Goal: Register for event/course

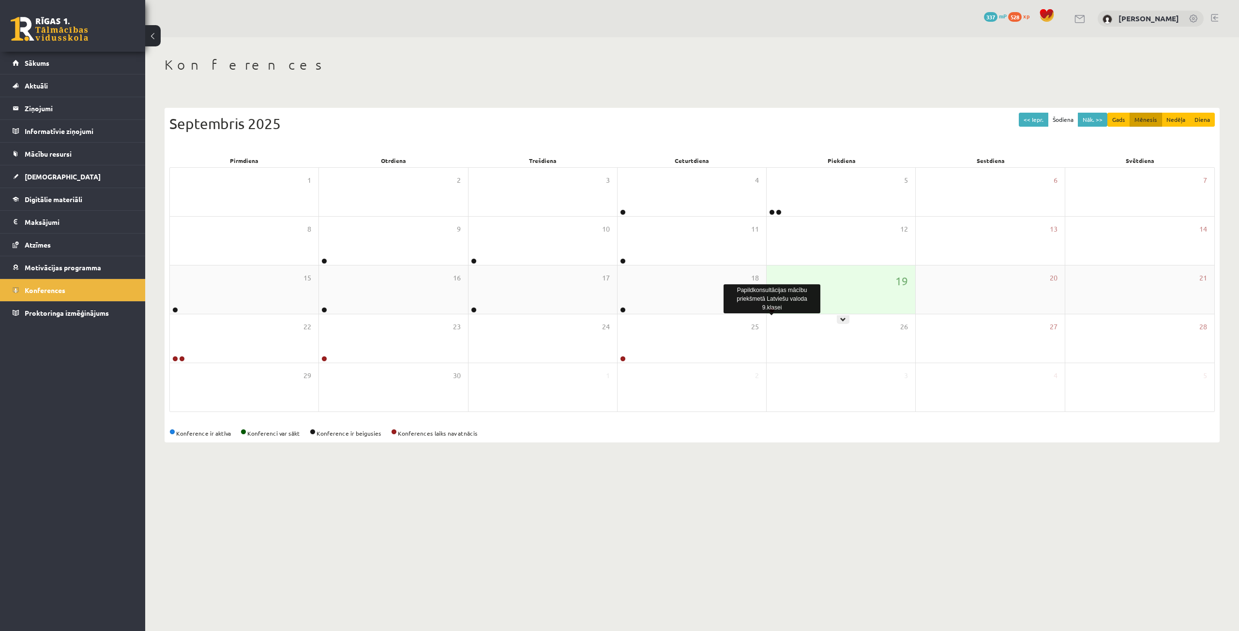
click at [772, 310] on link at bounding box center [772, 310] width 6 height 6
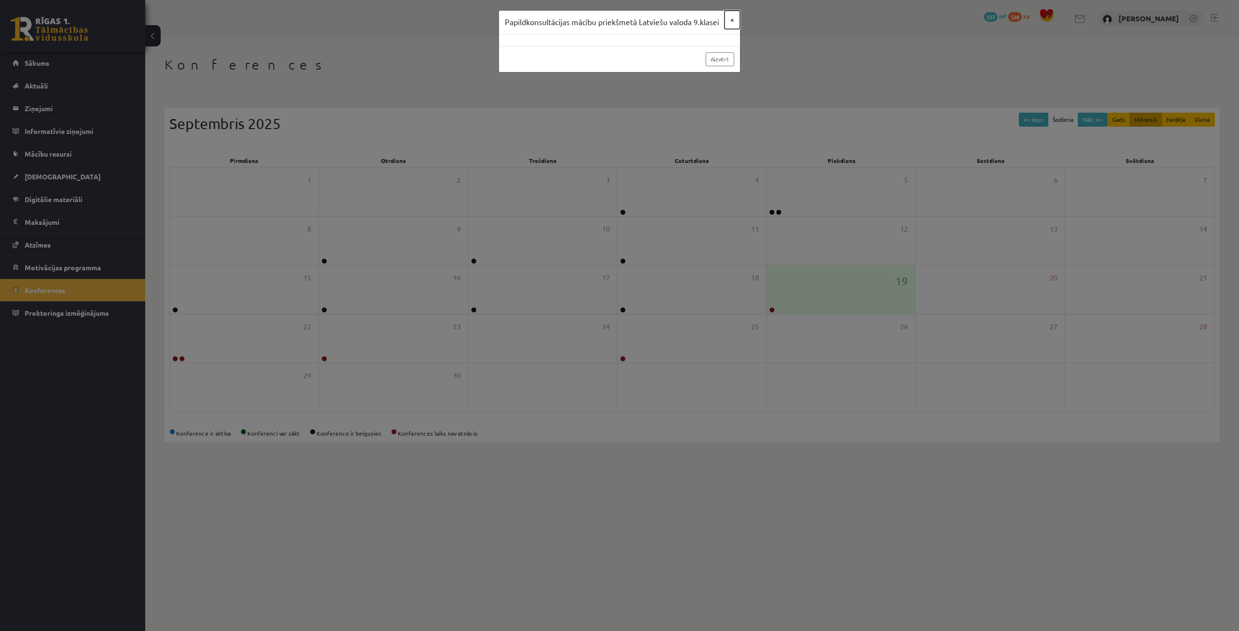
click at [733, 18] on button "×" at bounding box center [731, 20] width 15 height 18
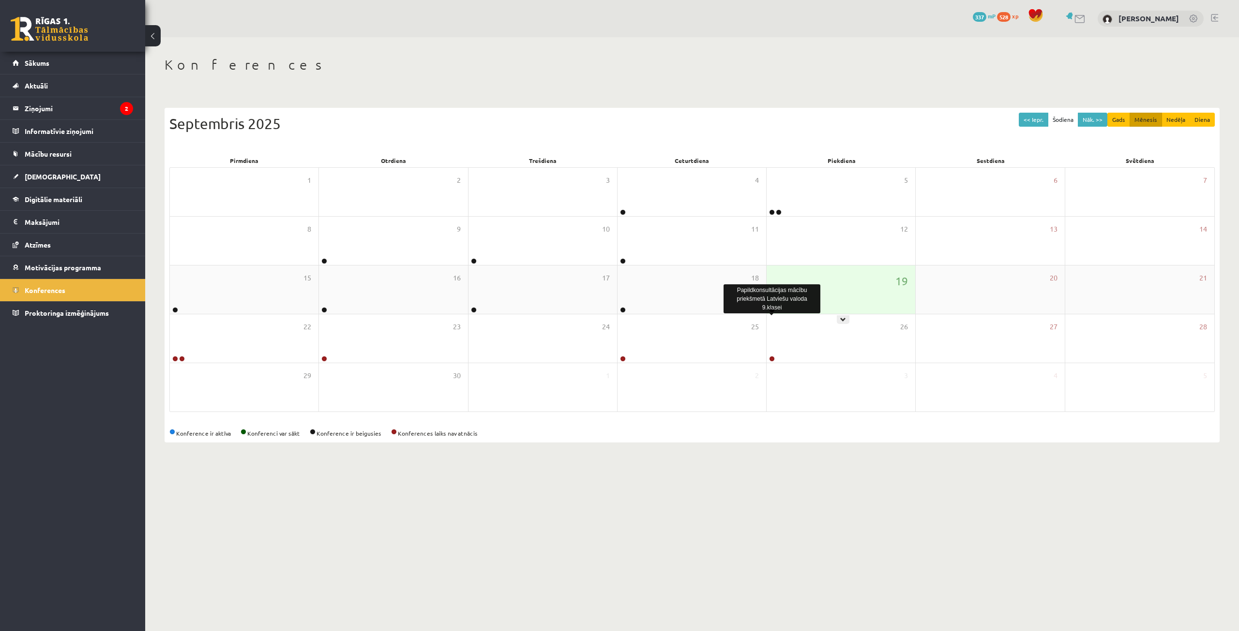
click at [772, 310] on link at bounding box center [772, 310] width 6 height 6
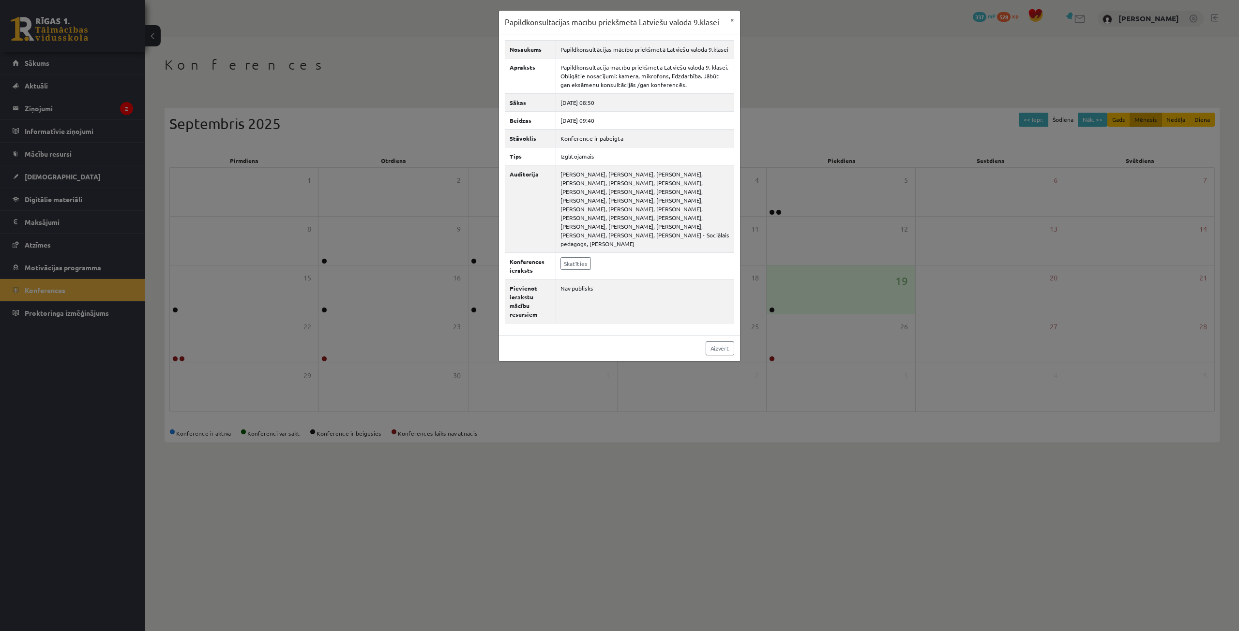
click at [783, 221] on div "Papildkonsultācijas mācību priekšmetā Latviešu valoda 9.klasei × Nosaukums Papi…" at bounding box center [619, 315] width 1239 height 631
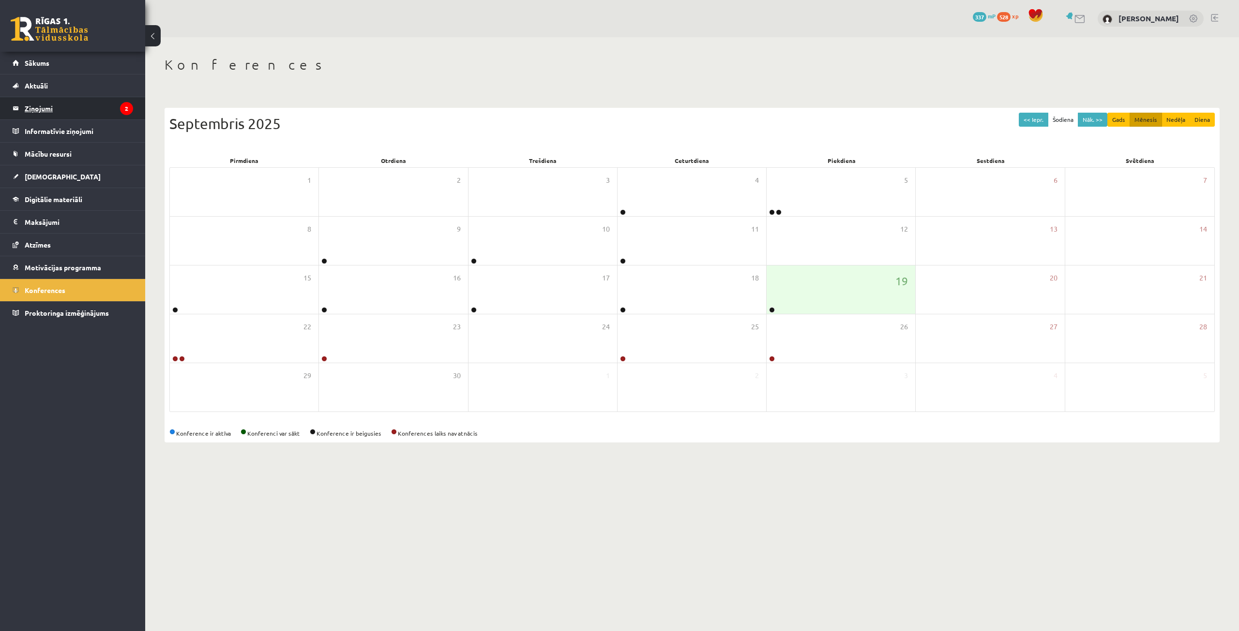
click at [84, 104] on legend "Ziņojumi 2" at bounding box center [79, 108] width 108 height 22
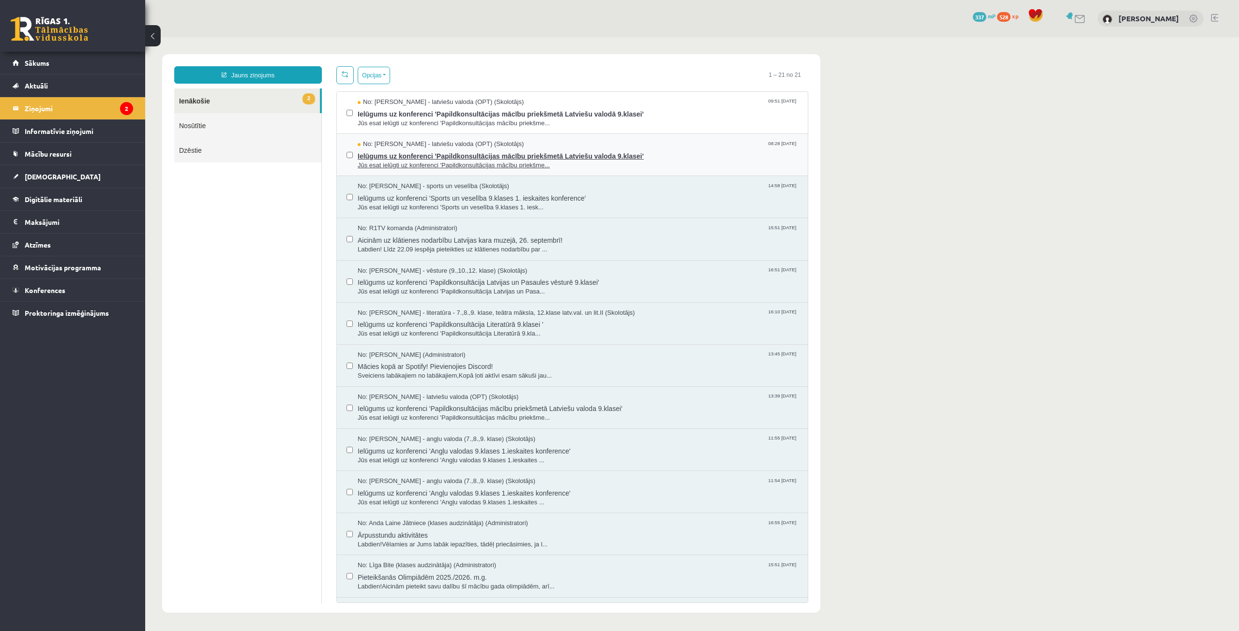
click at [497, 161] on span "Jūs esat ielūgti uz konferenci 'Papildkonsultācijas mācību priekšme..." at bounding box center [578, 165] width 440 height 9
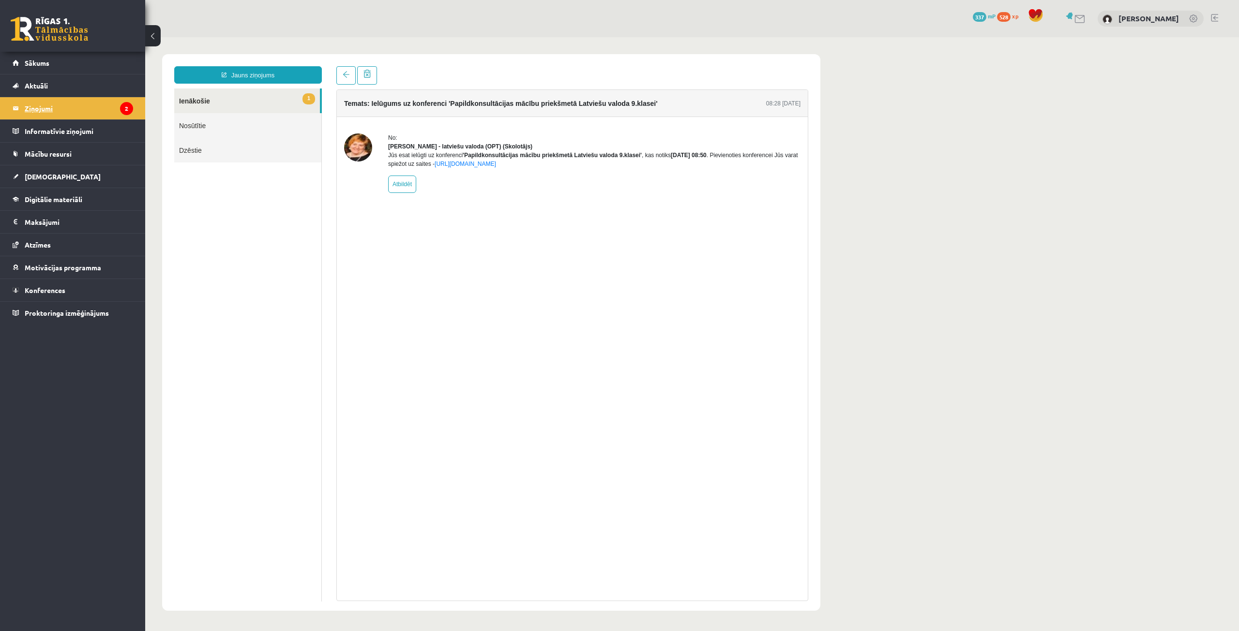
click at [55, 103] on legend "Ziņojumi 2" at bounding box center [79, 108] width 108 height 22
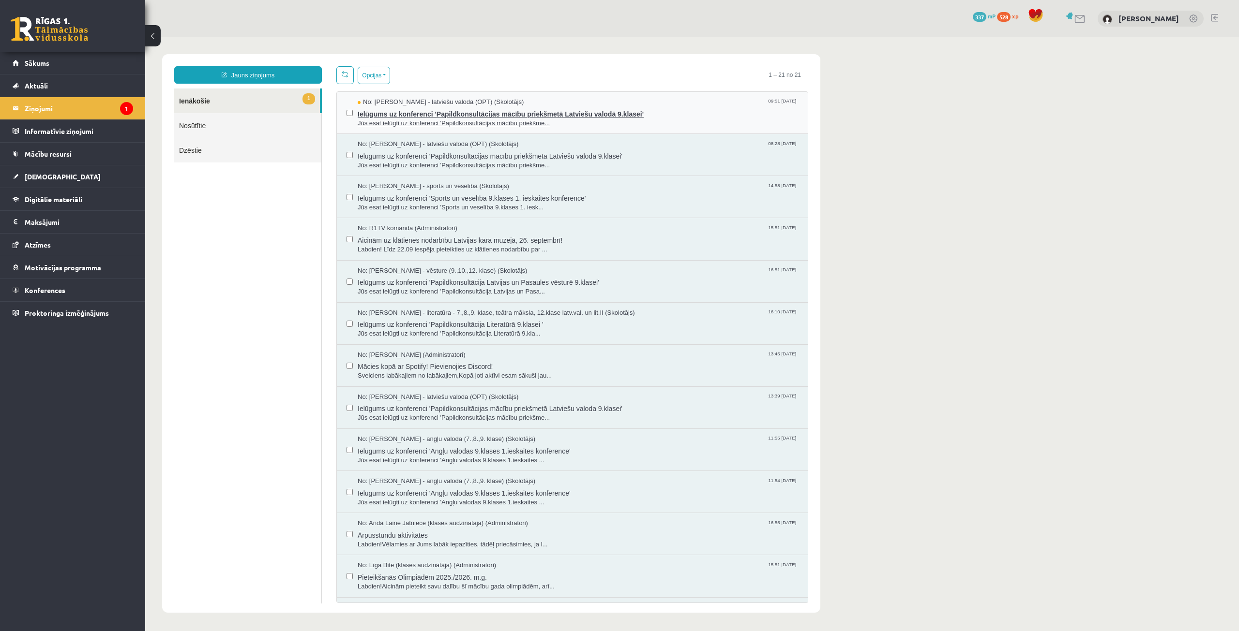
click at [505, 119] on span "Jūs esat ielūgti uz konferenci 'Papildkonsultācijas mācību priekšme..." at bounding box center [578, 123] width 440 height 9
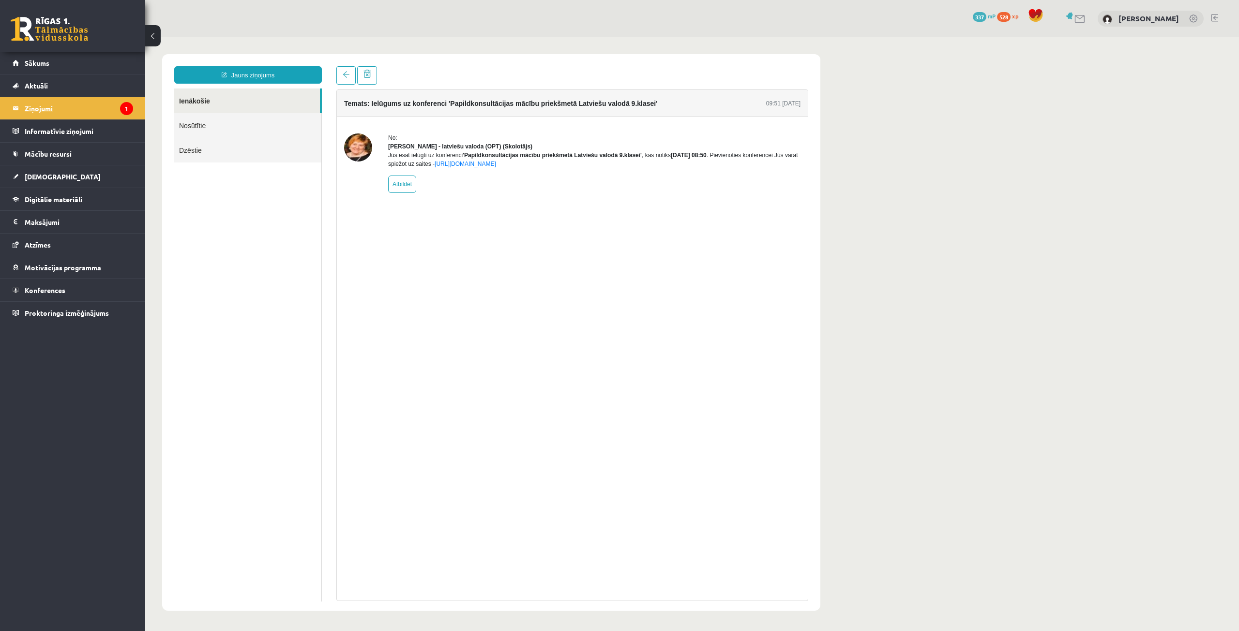
click at [20, 107] on link "Ziņojumi 1" at bounding box center [73, 108] width 120 height 22
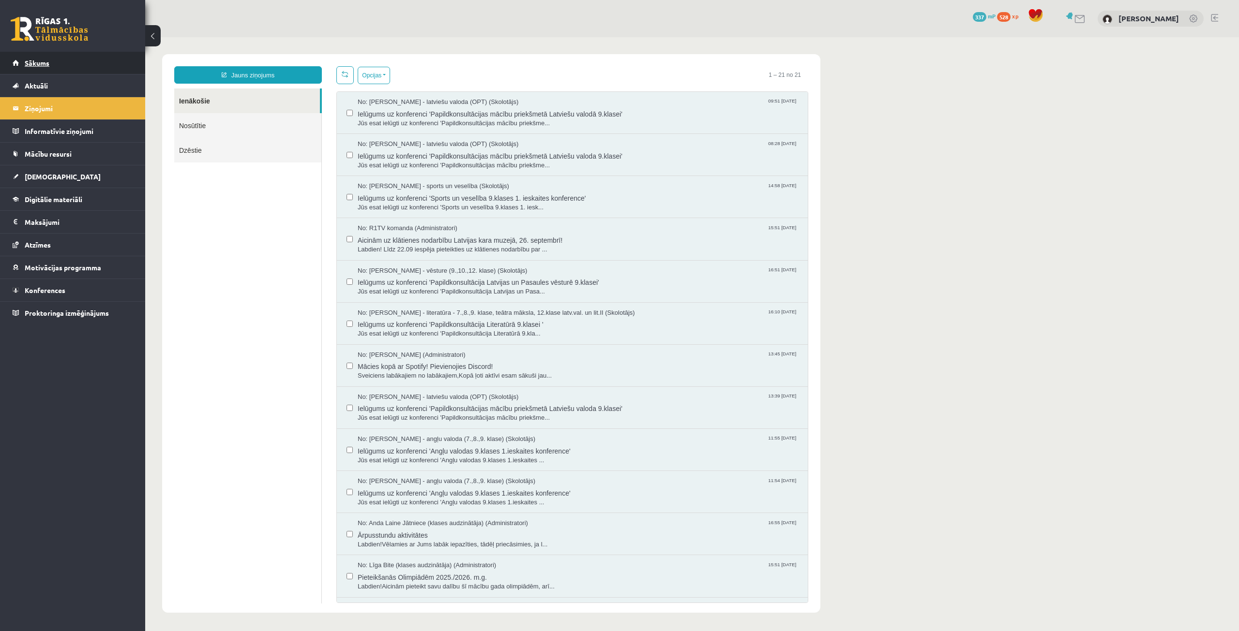
click at [41, 56] on link "Sākums" at bounding box center [73, 63] width 120 height 22
